Goal: Information Seeking & Learning: Find specific fact

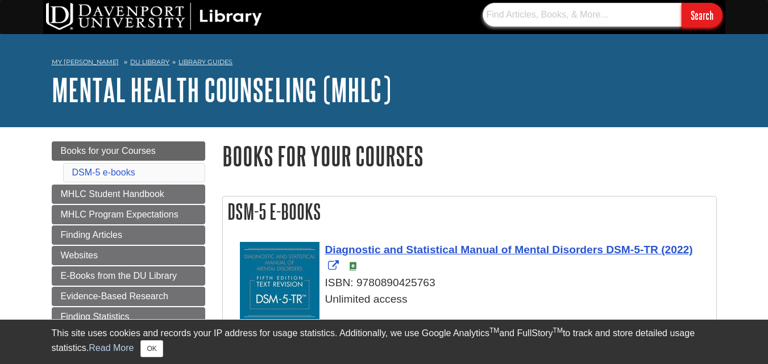
click at [510, 16] on input "text" at bounding box center [582, 15] width 199 height 24
click at [510, 16] on input "c" at bounding box center [582, 15] width 199 height 24
click at [682, 3] on input "Search" at bounding box center [702, 15] width 41 height 24
type input "c"
click at [529, 13] on input "text" at bounding box center [582, 15] width 199 height 24
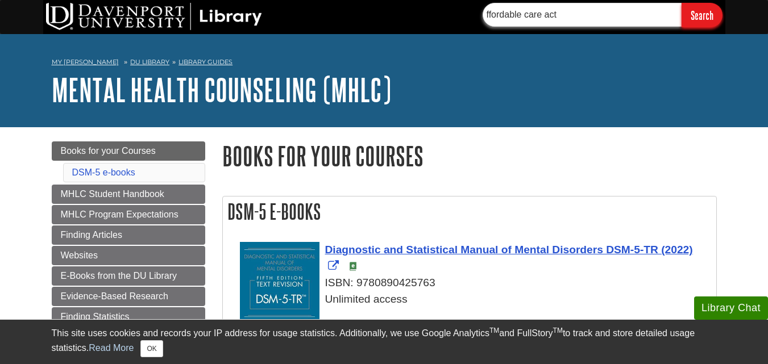
type input "ffordable care act"
click at [682, 3] on input "Search" at bounding box center [702, 15] width 41 height 24
drag, startPoint x: 583, startPoint y: 18, endPoint x: 463, endPoint y: 31, distance: 120.1
click at [463, 31] on div "ffordable care act Search" at bounding box center [384, 17] width 682 height 34
paste input "Hello [PERSON_NAME], Thank you for addressing the pressing issues surrounding […"
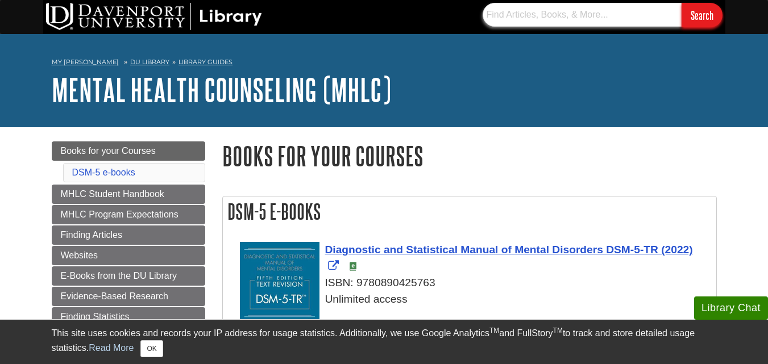
type input "Hello [PERSON_NAME], Thank you for addressing the pressing issues surrounding […"
click at [567, 22] on input "text" at bounding box center [582, 15] width 199 height 24
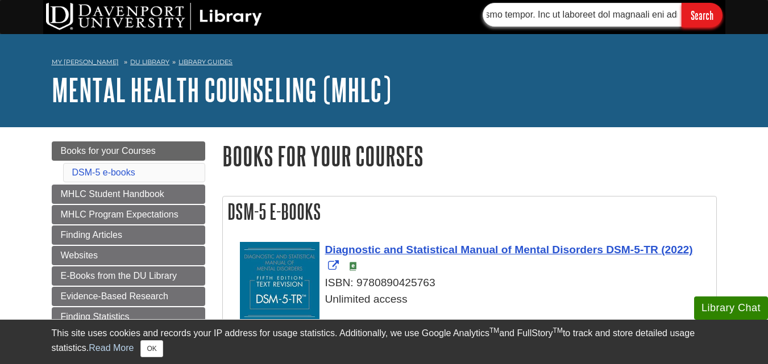
click at [567, 22] on input "text" at bounding box center [582, 15] width 199 height 24
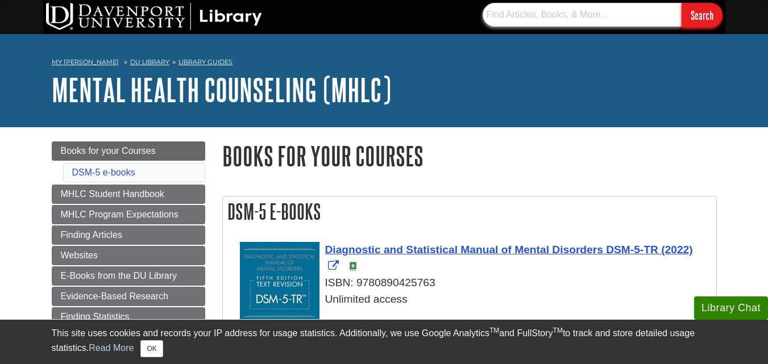
click at [534, 17] on input "text" at bounding box center [582, 15] width 199 height 24
type input "ELCRA"
click at [682, 3] on input "Search" at bounding box center [702, 15] width 41 height 24
